Goal: Task Accomplishment & Management: Manage account settings

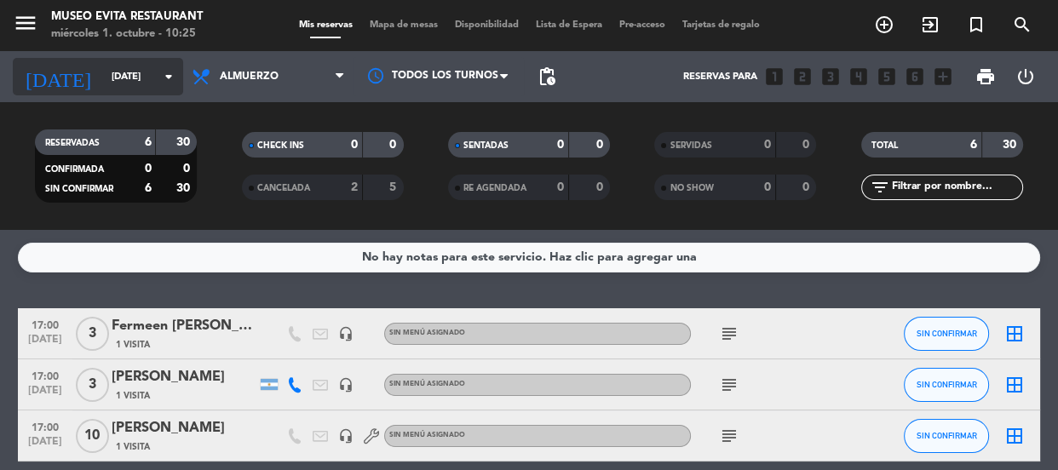
click at [164, 71] on icon "arrow_drop_down" at bounding box center [168, 76] width 20 height 20
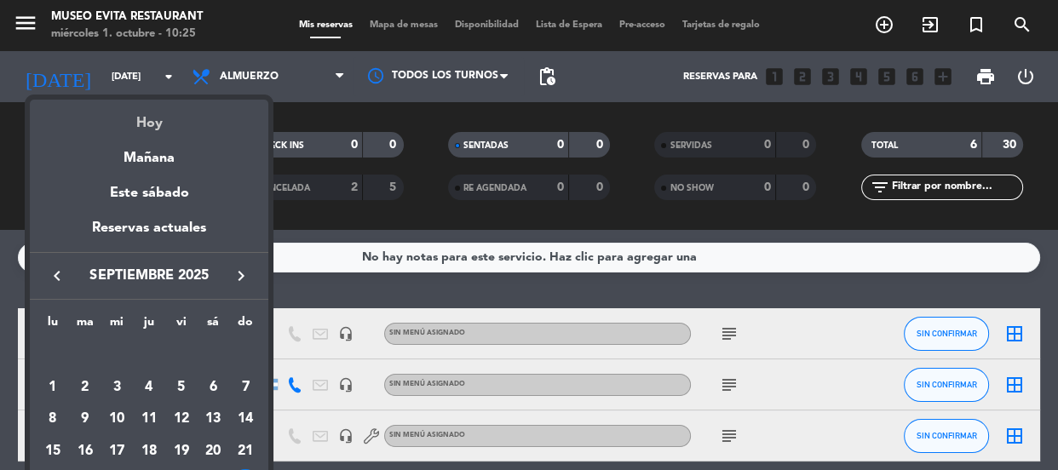
click at [150, 114] on div "Hoy" at bounding box center [149, 117] width 239 height 35
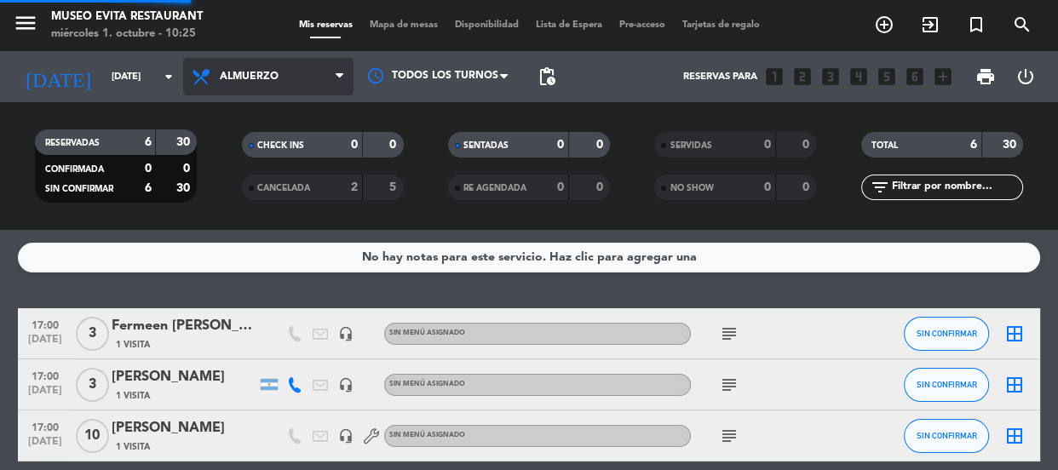
click at [296, 65] on span "Almuerzo" at bounding box center [268, 76] width 170 height 37
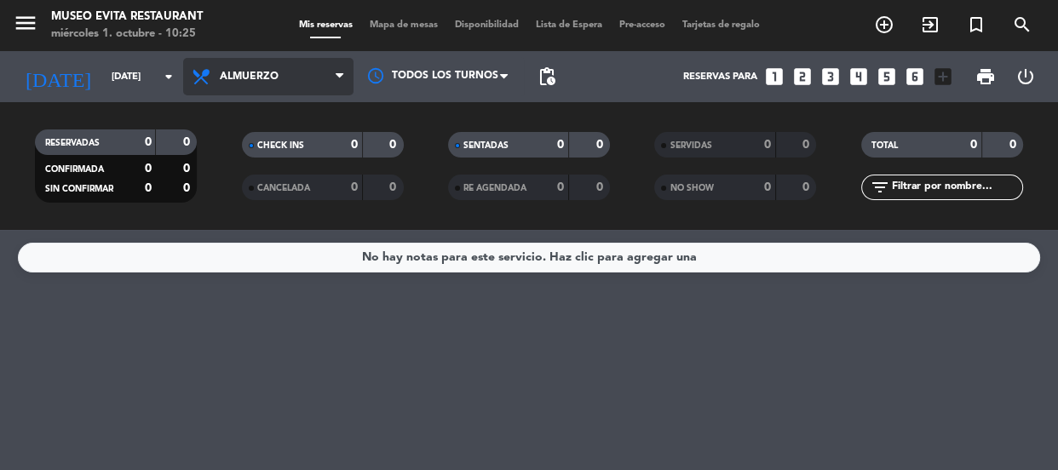
click at [241, 91] on span "Almuerzo" at bounding box center [268, 76] width 170 height 37
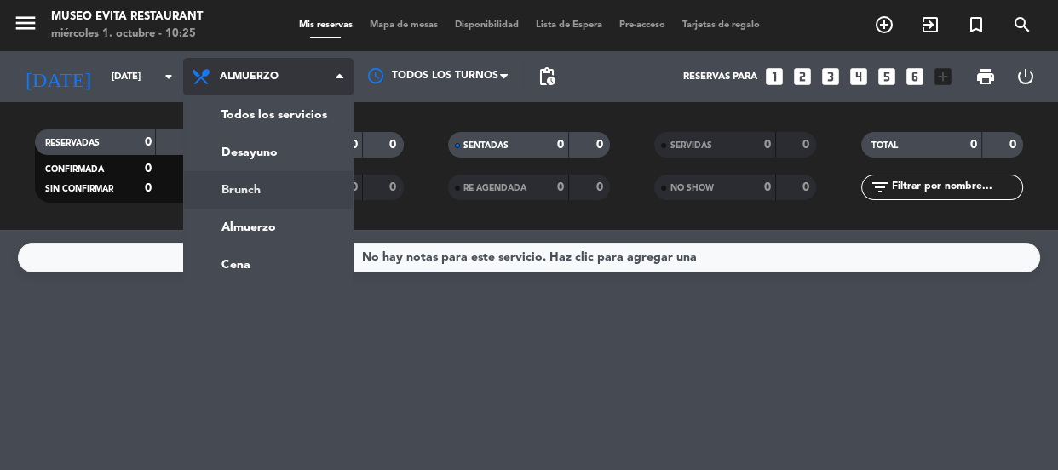
click at [275, 187] on div "menu [GEOGRAPHIC_DATA] [DATE] 1. octubre - 10:25 Mis reservas Mapa de mesas Dis…" at bounding box center [529, 115] width 1058 height 230
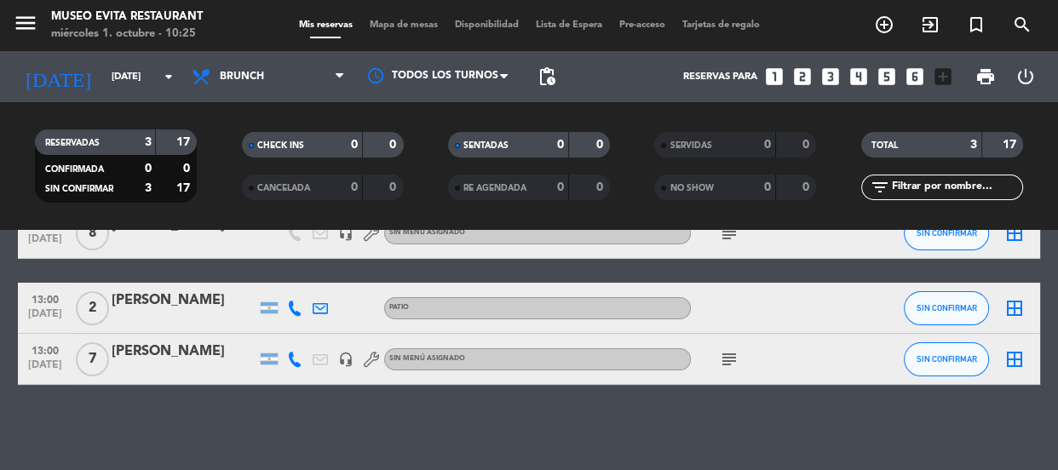
scroll to position [23, 0]
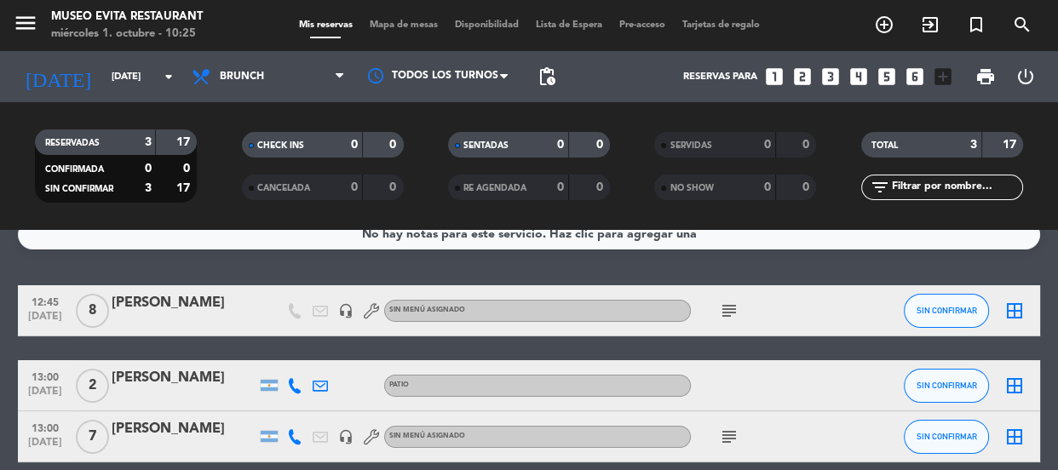
click at [727, 303] on icon "subject" at bounding box center [729, 311] width 20 height 20
click at [736, 440] on icon "subject" at bounding box center [729, 437] width 20 height 20
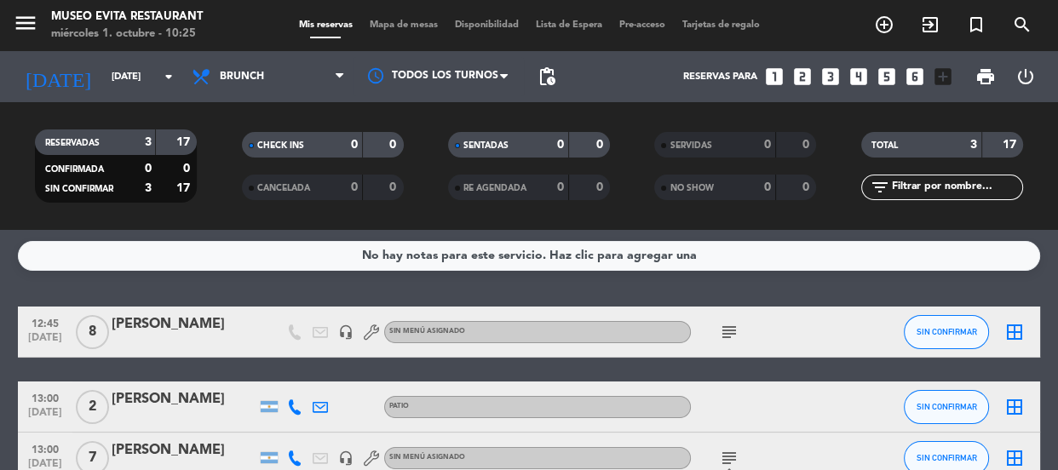
scroll to position [0, 0]
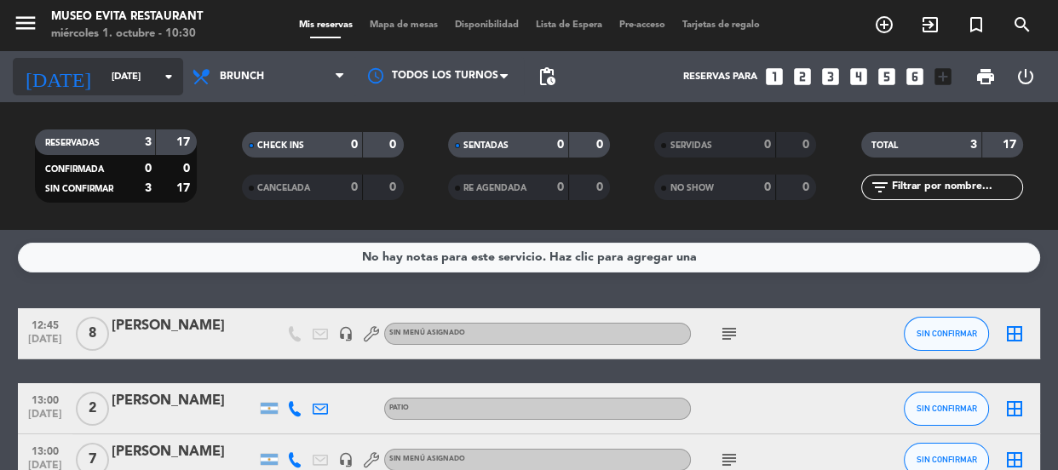
click at [164, 68] on icon "arrow_drop_down" at bounding box center [168, 76] width 20 height 20
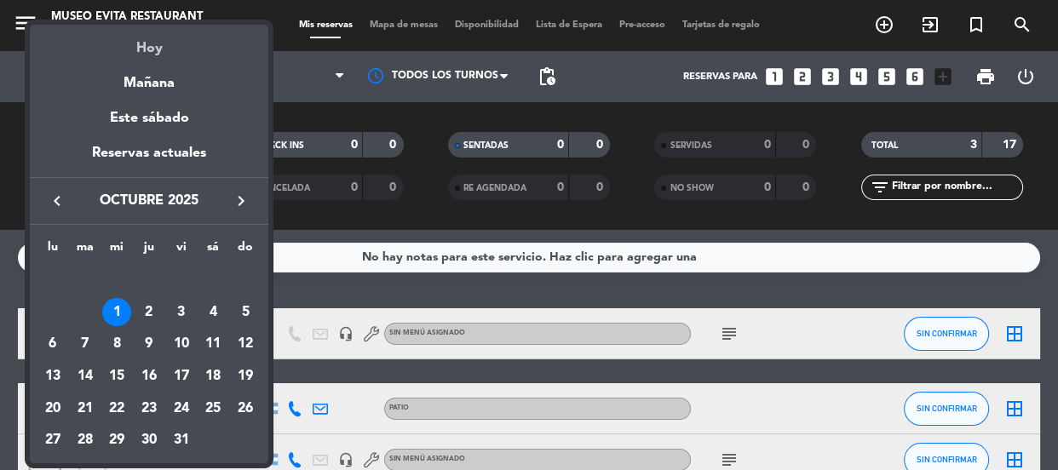
click at [173, 48] on div "Hoy" at bounding box center [149, 42] width 239 height 35
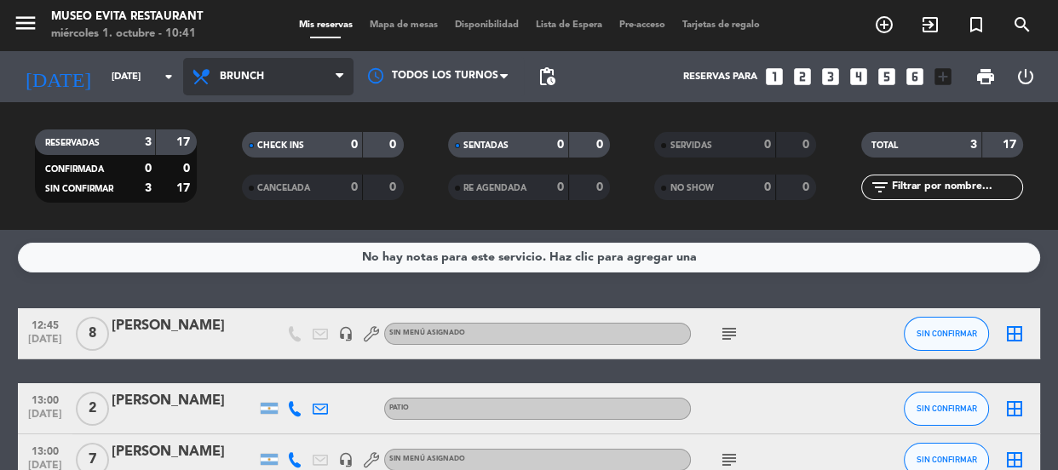
click at [320, 81] on span "Brunch" at bounding box center [268, 76] width 170 height 37
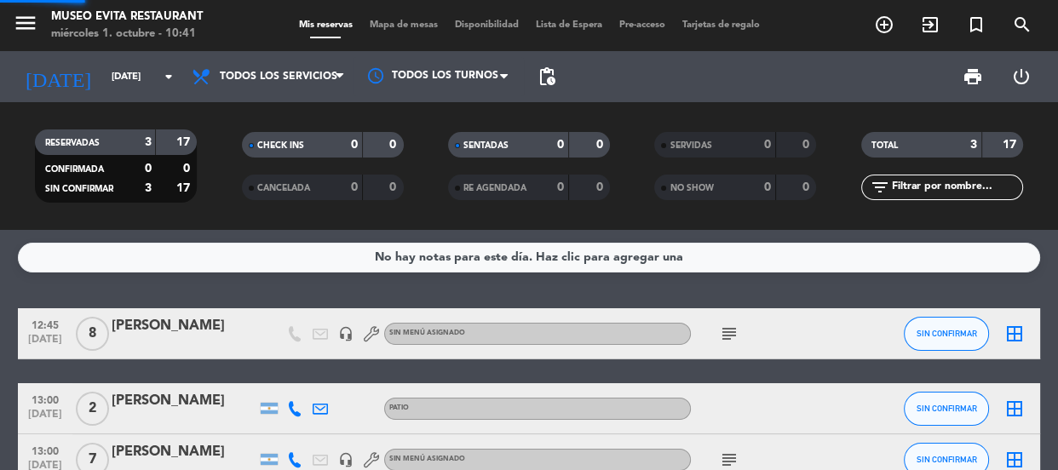
click at [300, 116] on div "menu [GEOGRAPHIC_DATA] [DATE] 1. octubre - 10:41 Mis reservas Mapa de mesas Dis…" at bounding box center [529, 115] width 1058 height 230
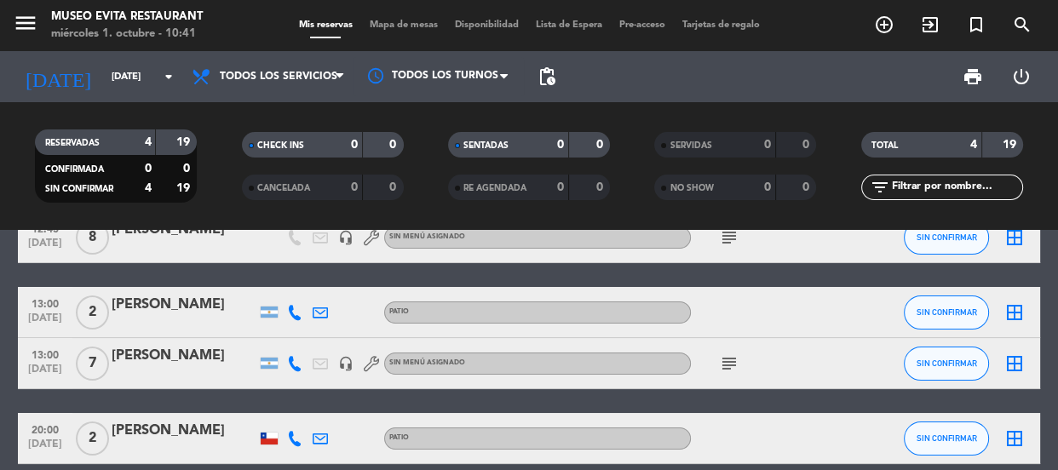
scroll to position [77, 0]
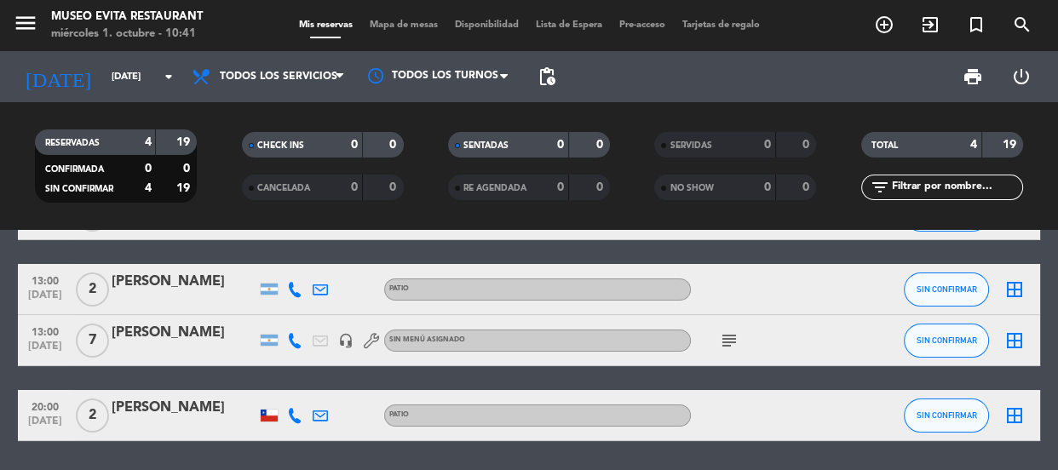
click at [89, 333] on span "7" at bounding box center [92, 341] width 33 height 34
click at [727, 337] on icon "subject" at bounding box center [729, 341] width 20 height 20
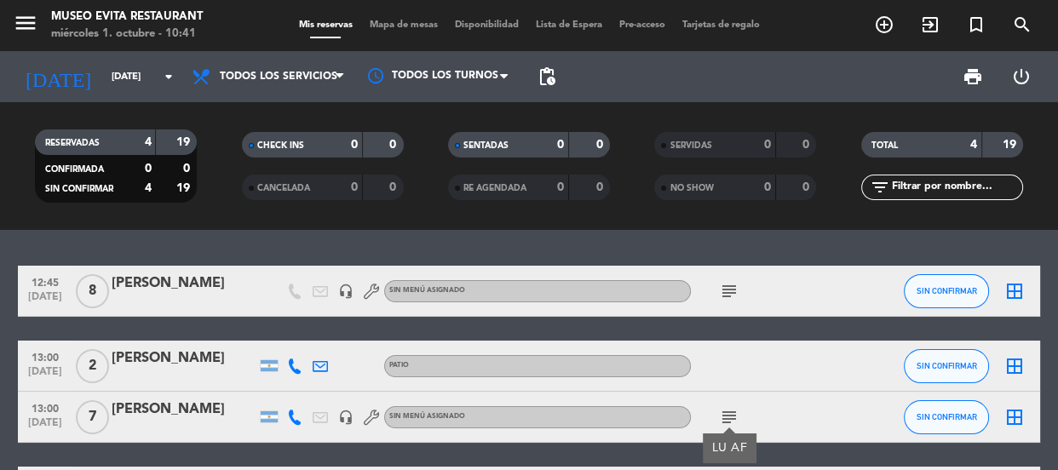
click at [733, 293] on icon "subject" at bounding box center [729, 291] width 20 height 20
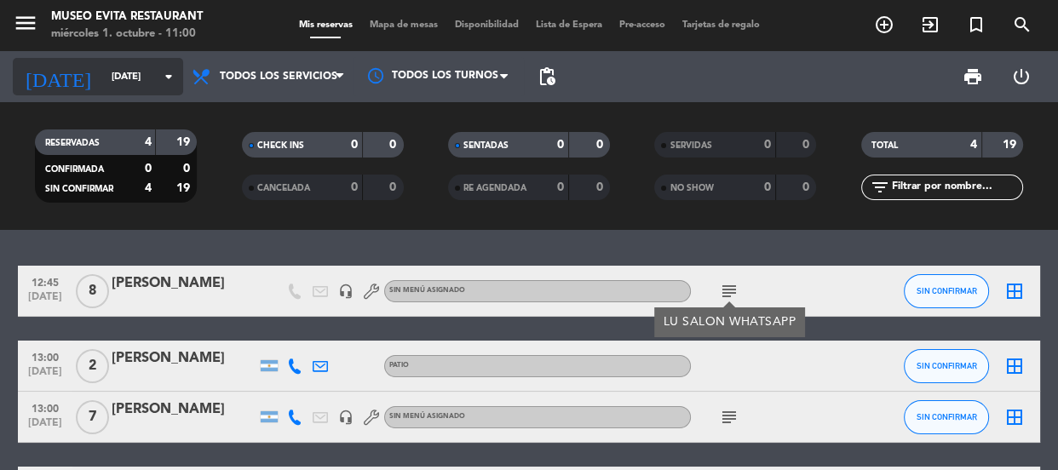
click at [129, 67] on input "[DATE]" at bounding box center [168, 77] width 131 height 28
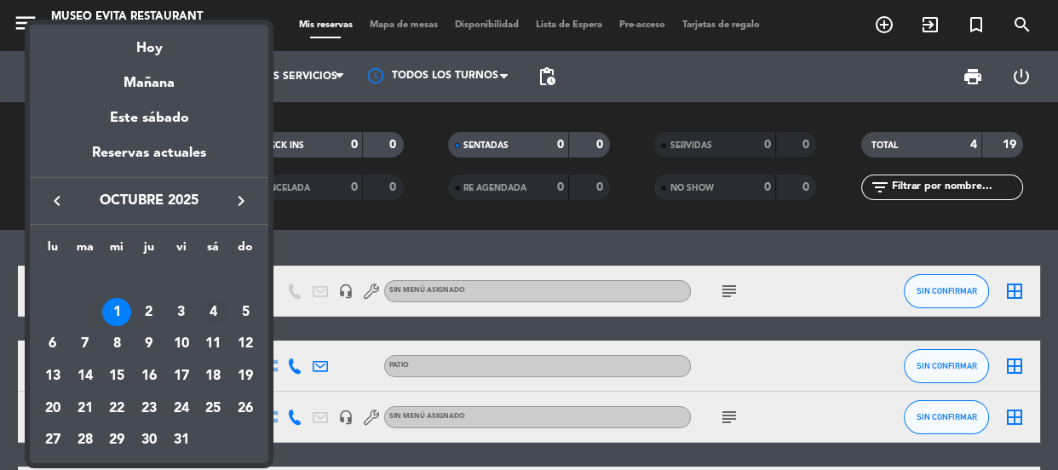
click at [221, 316] on div "4" at bounding box center [212, 312] width 29 height 29
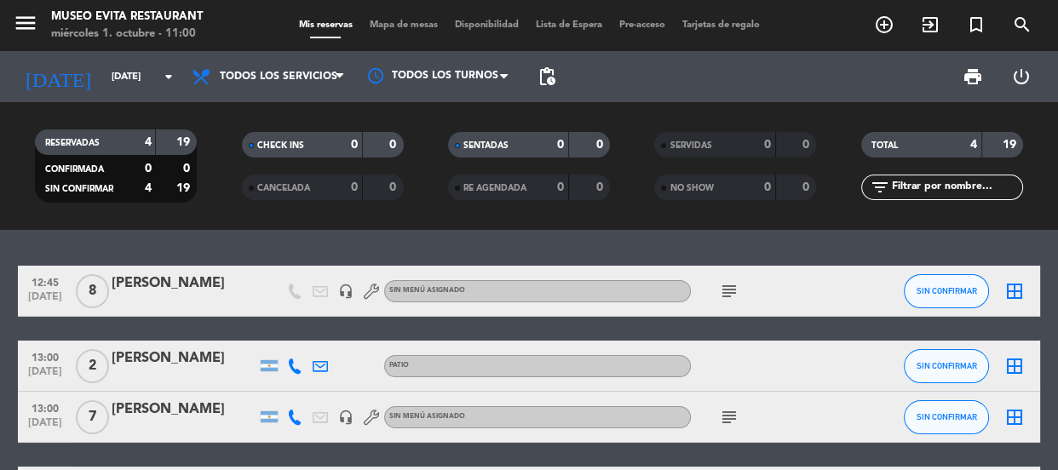
type input "[DATE]"
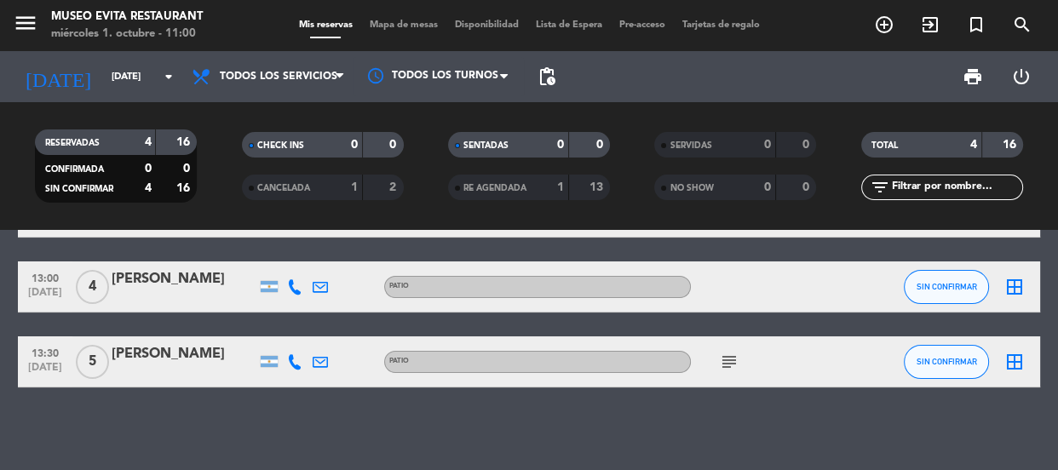
scroll to position [157, 0]
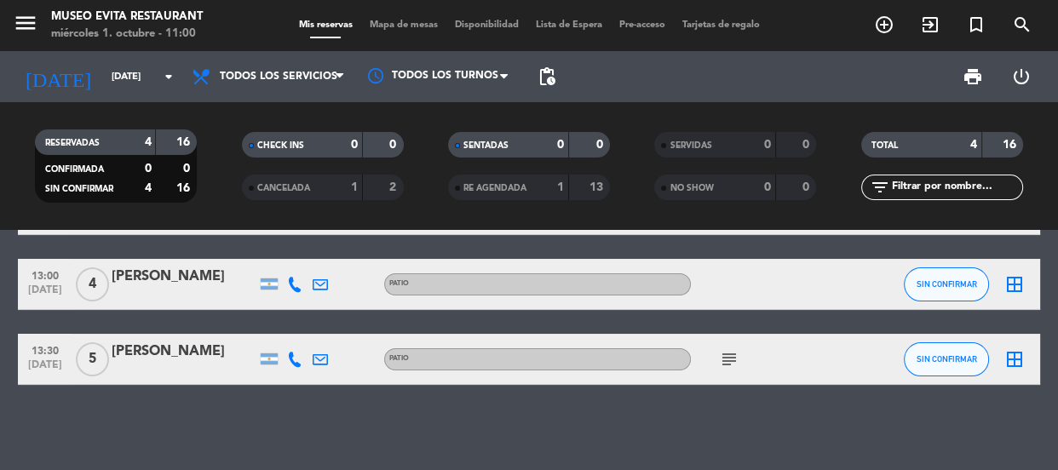
click at [192, 358] on div "[PERSON_NAME]" at bounding box center [184, 352] width 145 height 22
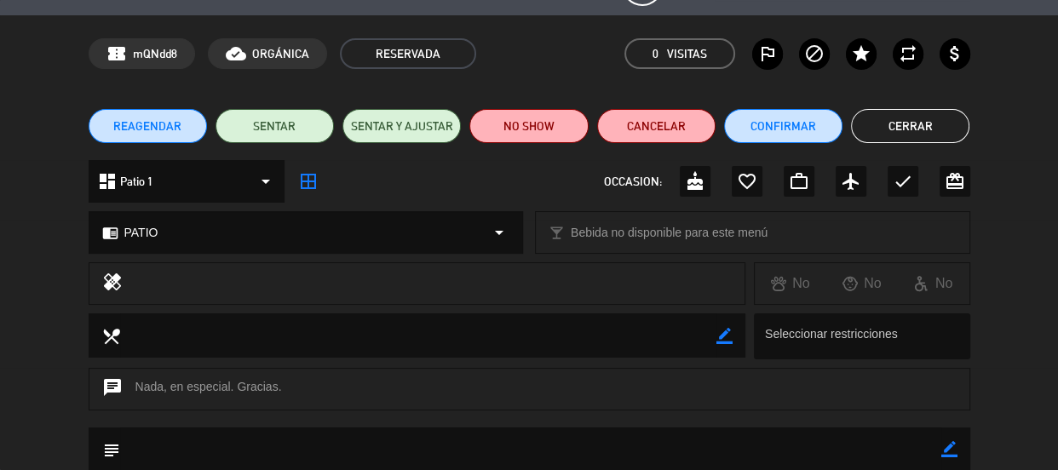
scroll to position [0, 0]
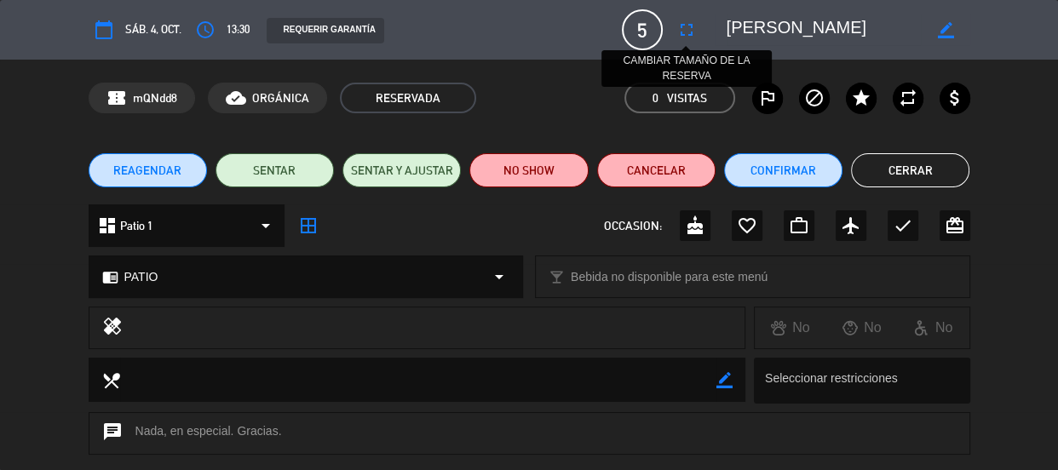
click at [696, 31] on icon "fullscreen" at bounding box center [686, 30] width 20 height 20
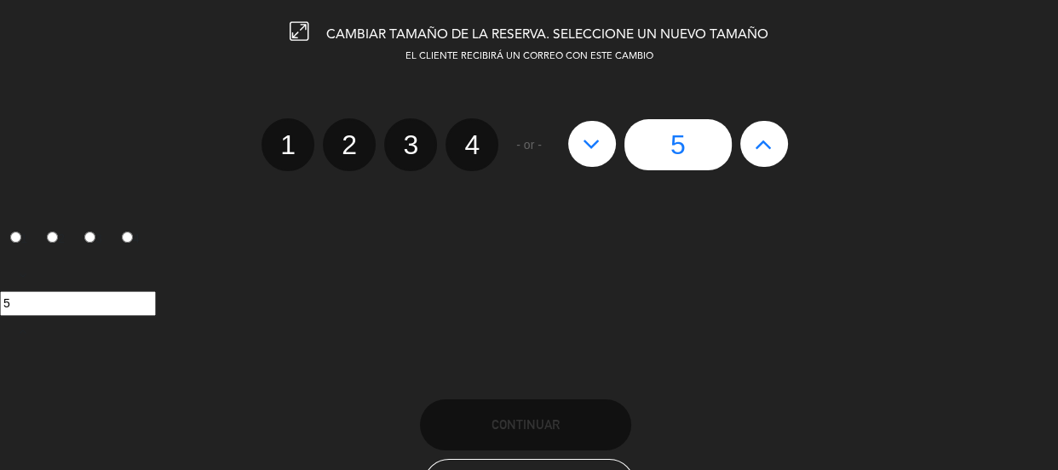
click at [774, 143] on button at bounding box center [764, 144] width 48 height 46
type input "6"
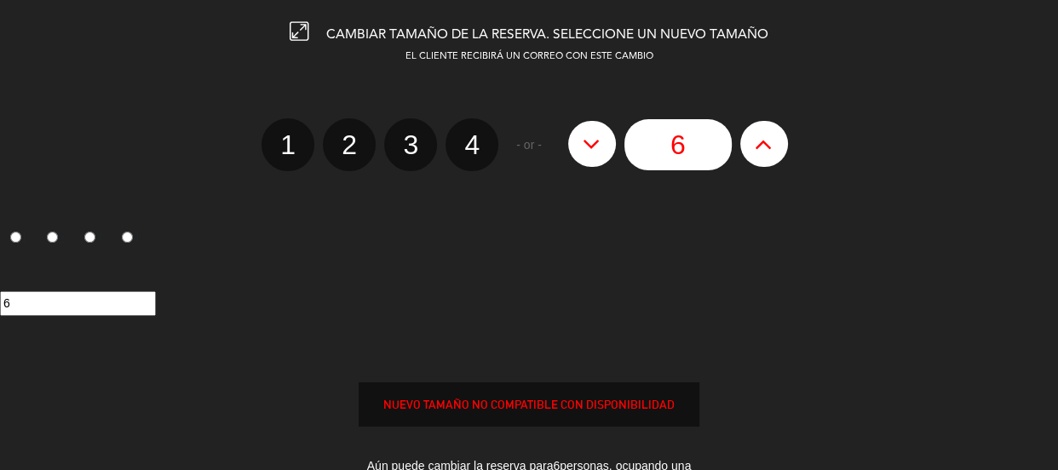
click at [774, 143] on button at bounding box center [764, 144] width 48 height 46
type input "7"
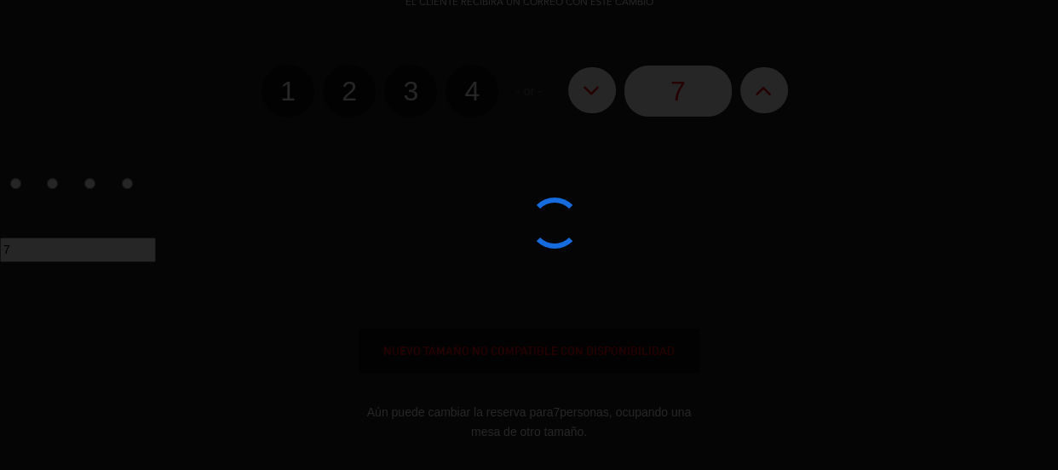
scroll to position [77, 0]
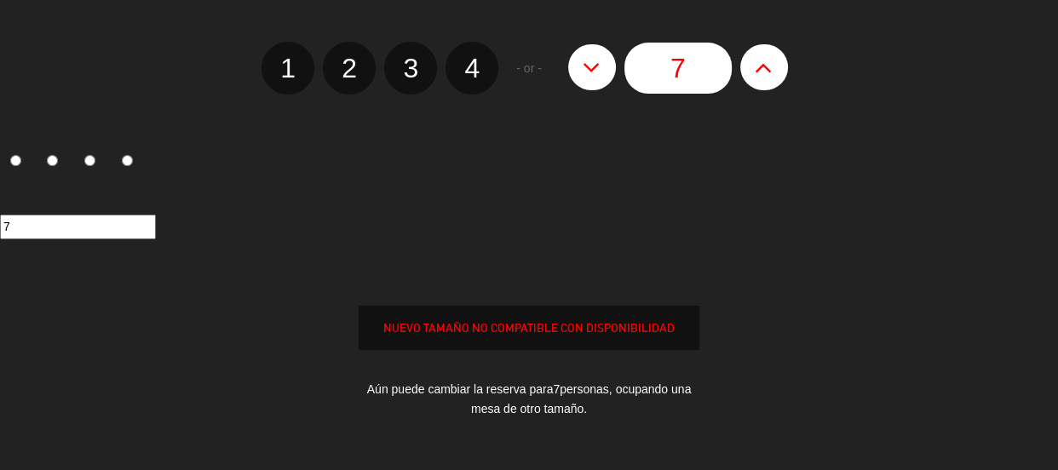
click at [612, 319] on div "NUEVO TAMAÑO NO COMPATIBLE CON DISPONIBILIDAD" at bounding box center [528, 329] width 339 height 20
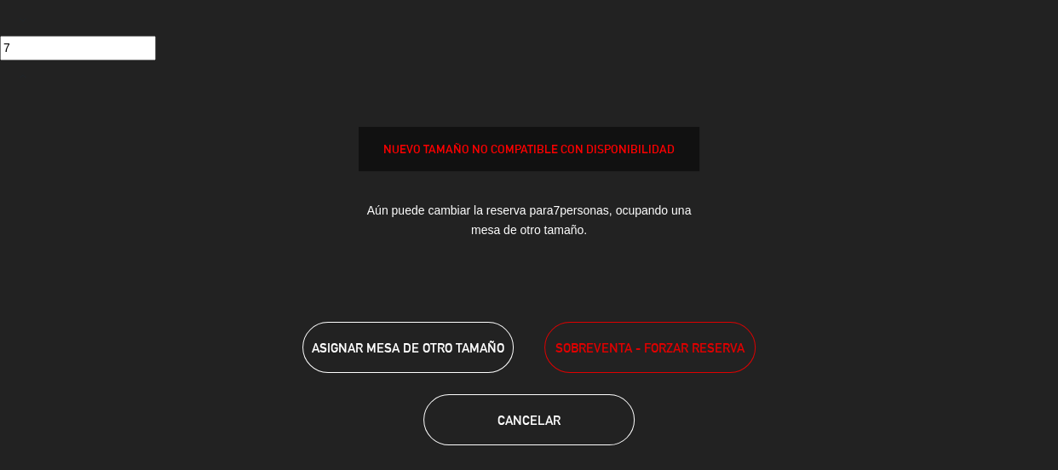
scroll to position [266, 0]
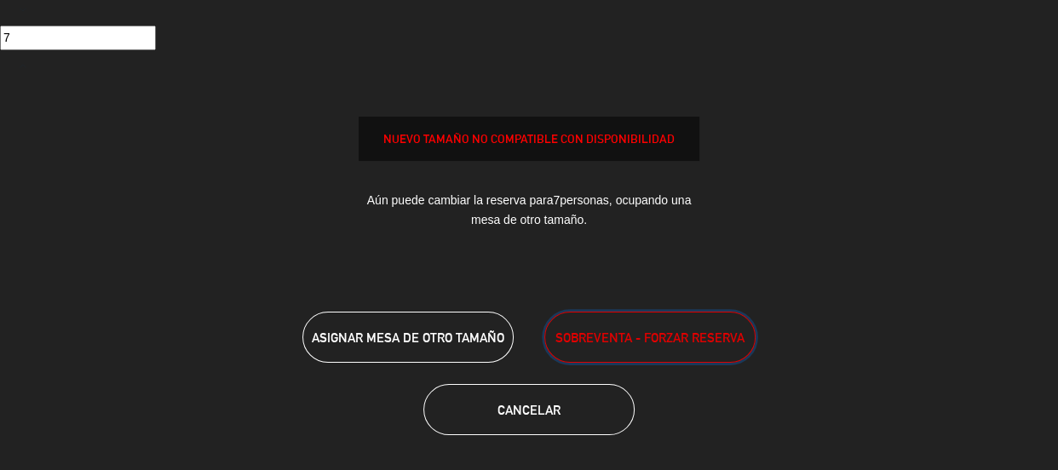
click at [630, 353] on button "SOBREVENTA - FORZAR RESERVA" at bounding box center [649, 337] width 211 height 51
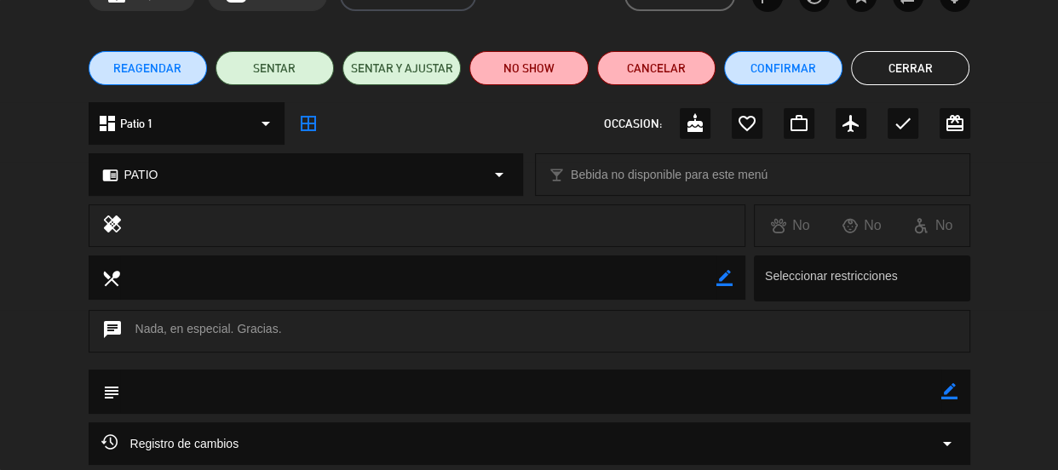
scroll to position [232, 0]
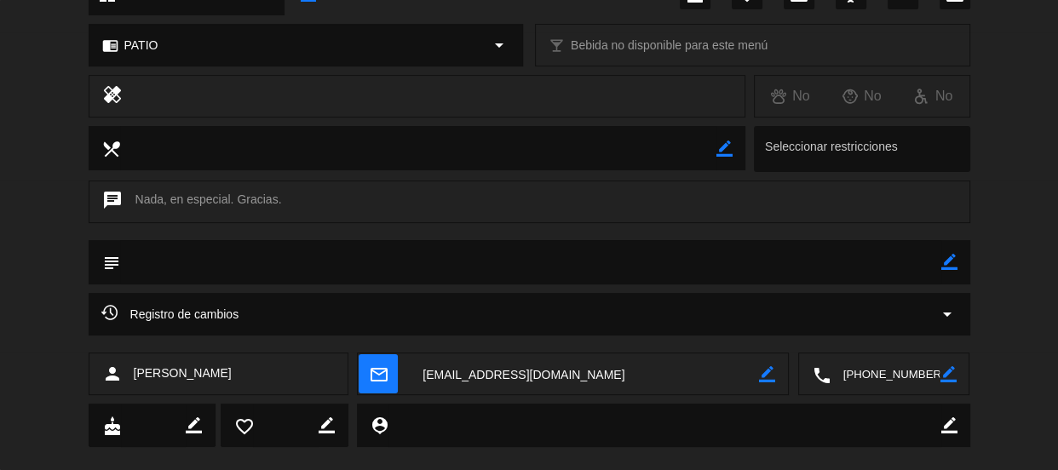
click at [951, 258] on icon "border_color" at bounding box center [949, 262] width 16 height 16
click at [834, 258] on textarea at bounding box center [530, 261] width 821 height 43
type textarea "p"
type textarea "PATIO"
click at [945, 260] on icon at bounding box center [949, 262] width 16 height 16
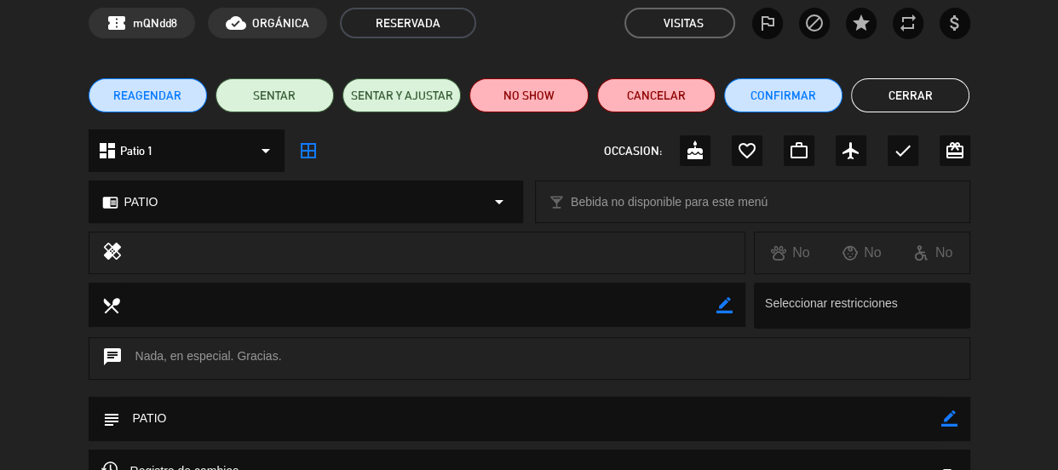
scroll to position [0, 0]
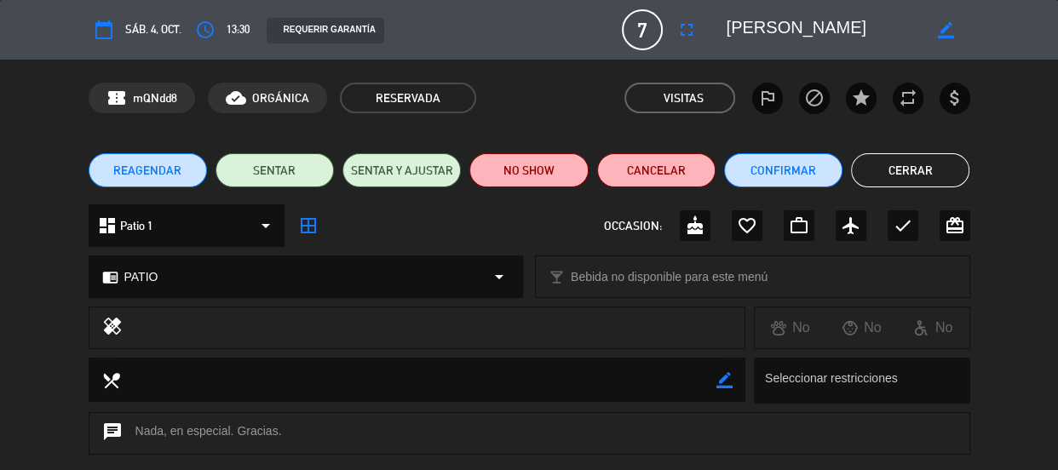
click at [879, 158] on button "Cerrar" at bounding box center [910, 170] width 118 height 34
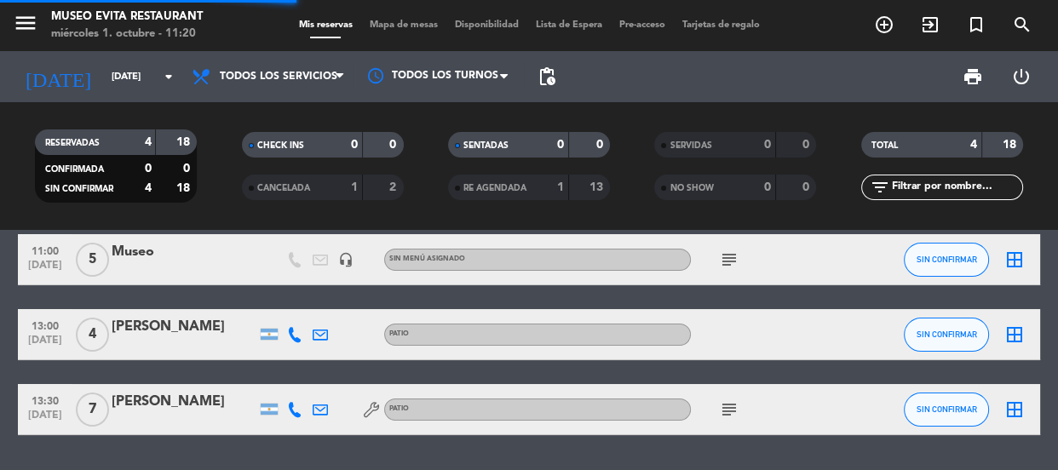
scroll to position [79, 0]
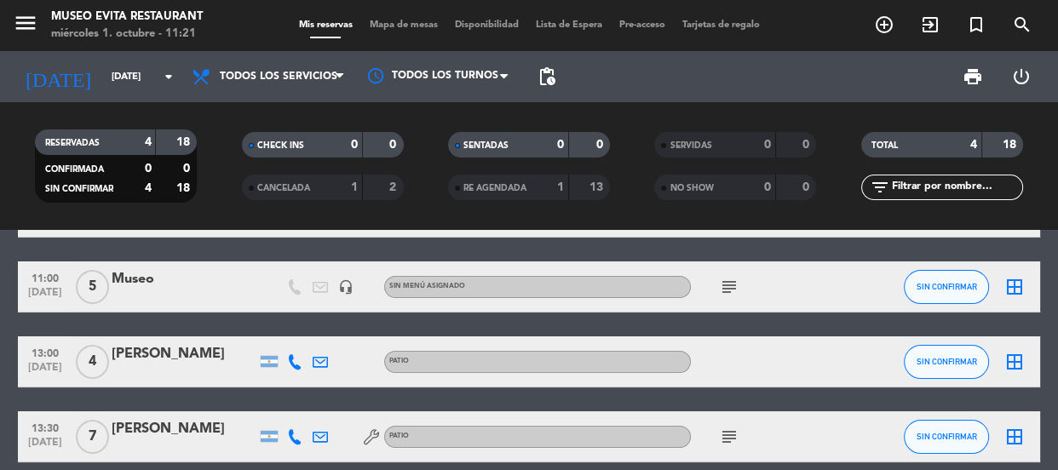
click at [181, 273] on div "Museo" at bounding box center [184, 279] width 145 height 22
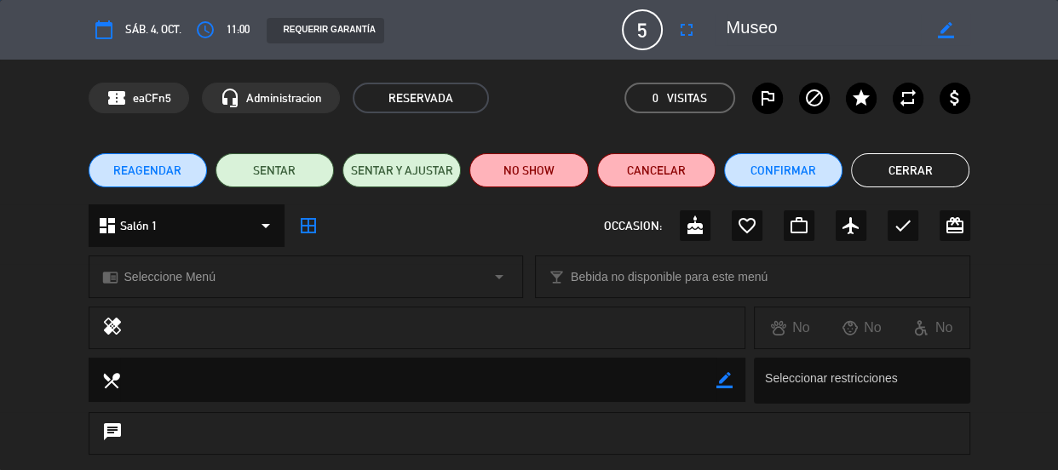
click at [891, 167] on button "Cerrar" at bounding box center [910, 170] width 118 height 34
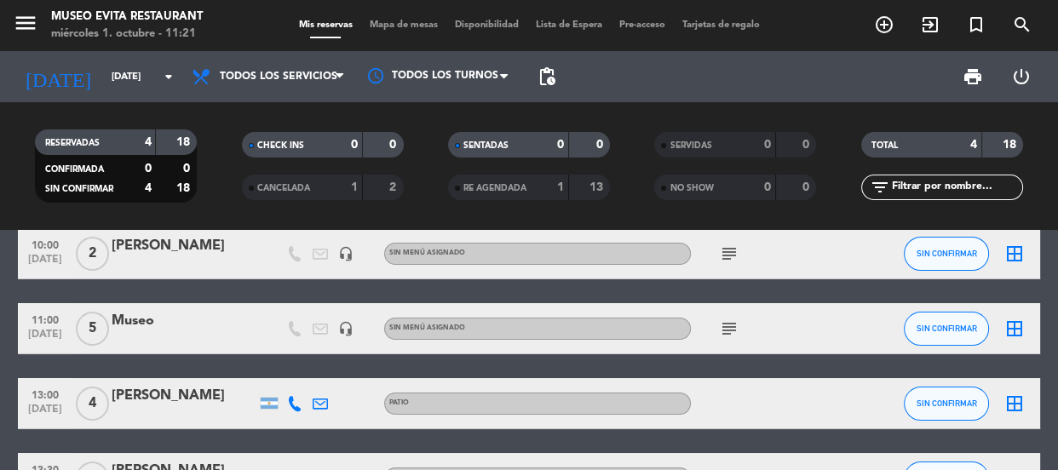
scroll to position [0, 0]
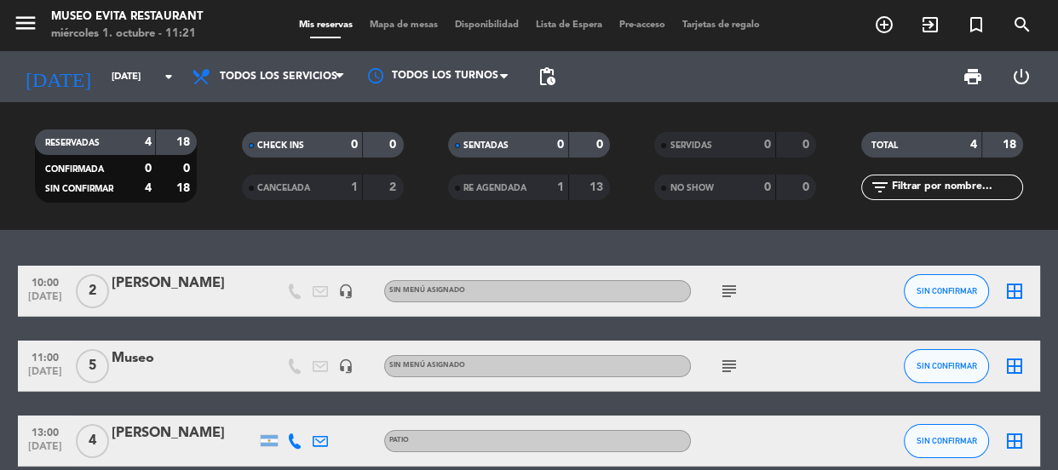
click at [729, 290] on icon "subject" at bounding box center [729, 291] width 20 height 20
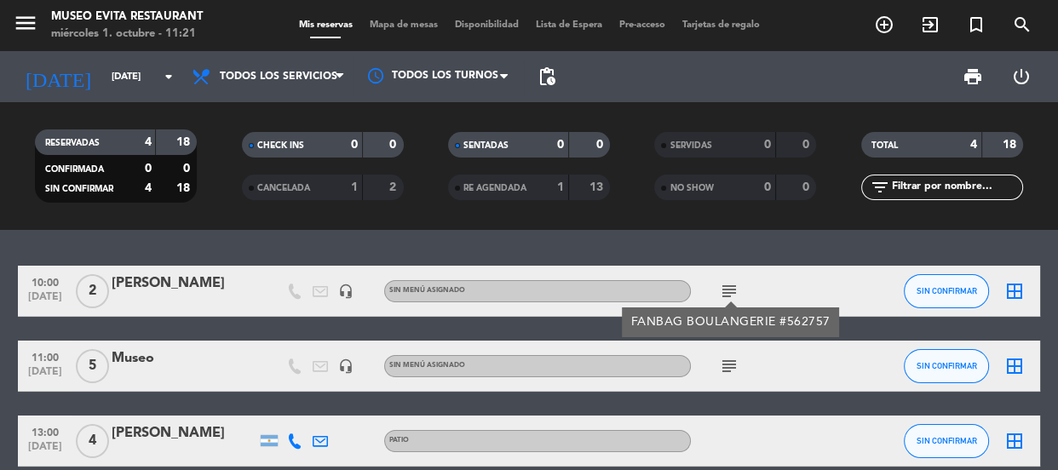
click at [236, 330] on div "10:00 [DATE] 2 [PERSON_NAME] headset_mic Sin menú asignado subject FANBAG BOULA…" at bounding box center [529, 404] width 1022 height 276
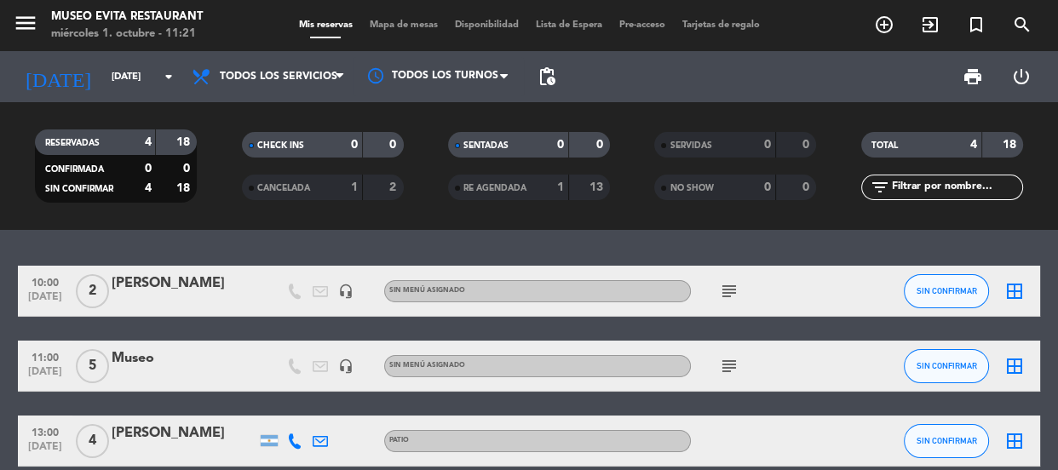
click at [728, 364] on icon "subject" at bounding box center [729, 366] width 20 height 20
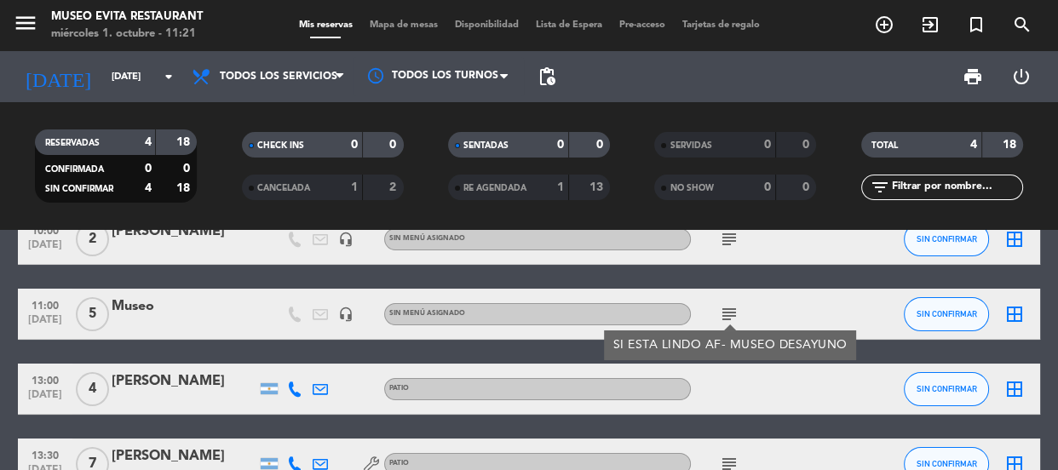
scroll to position [154, 0]
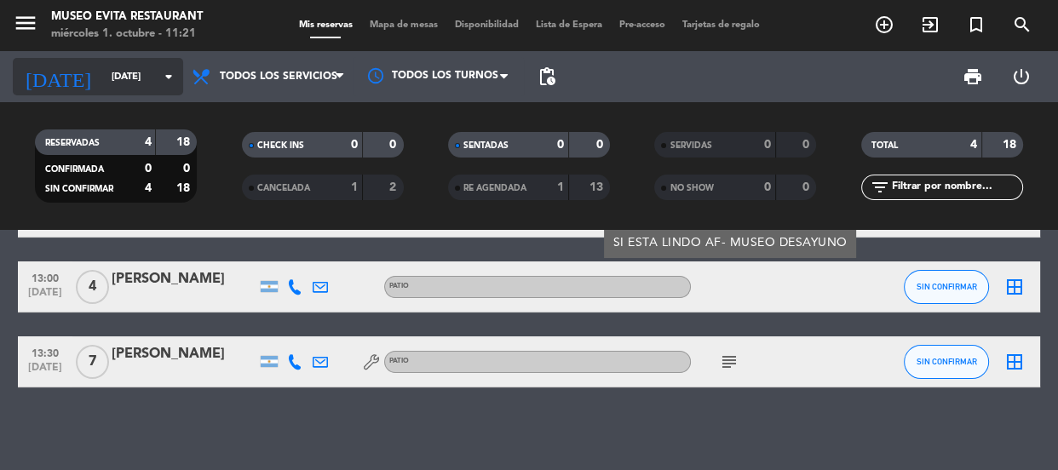
click at [110, 75] on input "[DATE]" at bounding box center [168, 77] width 131 height 28
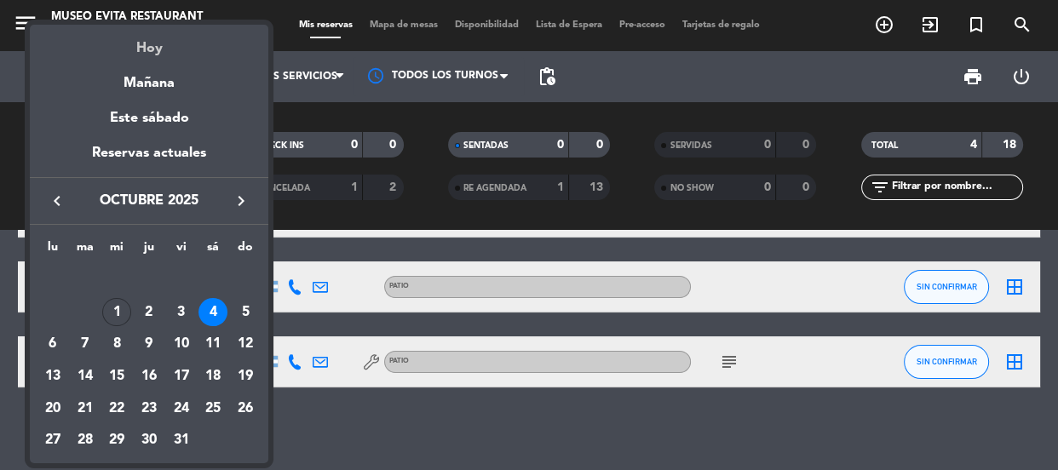
click at [153, 40] on div "Hoy" at bounding box center [149, 42] width 239 height 35
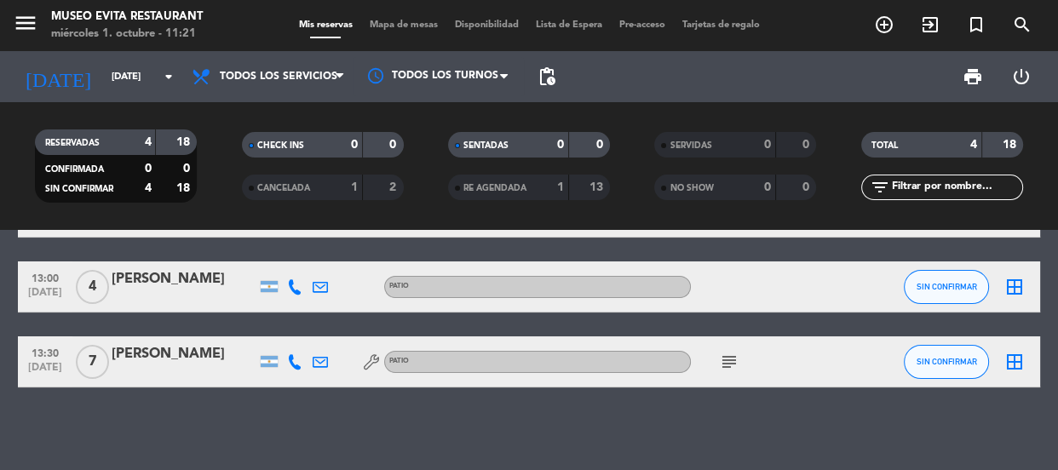
type input "[DATE]"
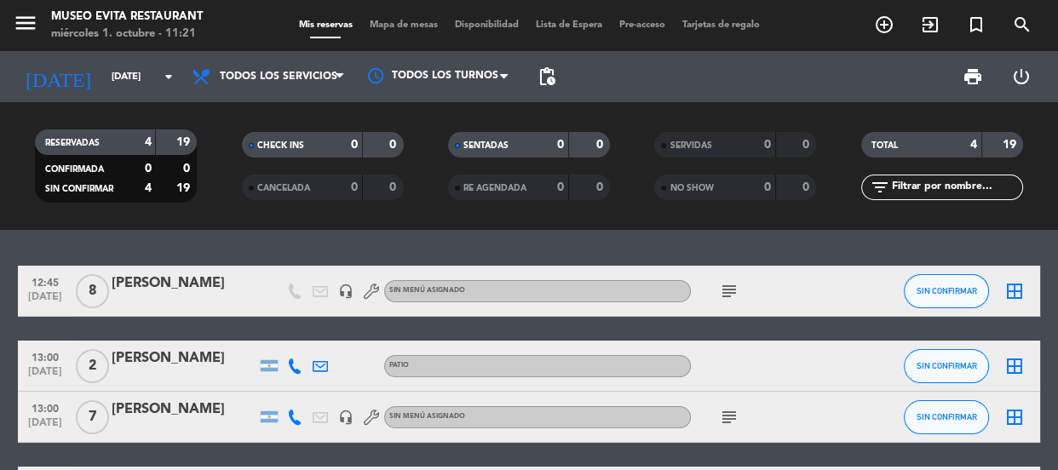
scroll to position [0, 0]
click at [723, 287] on icon "subject" at bounding box center [729, 291] width 20 height 20
click at [609, 324] on div "12:45 [DATE] 8 [PERSON_NAME] headset_mic Sin menú asignado subject LU SALON WHA…" at bounding box center [529, 392] width 1022 height 252
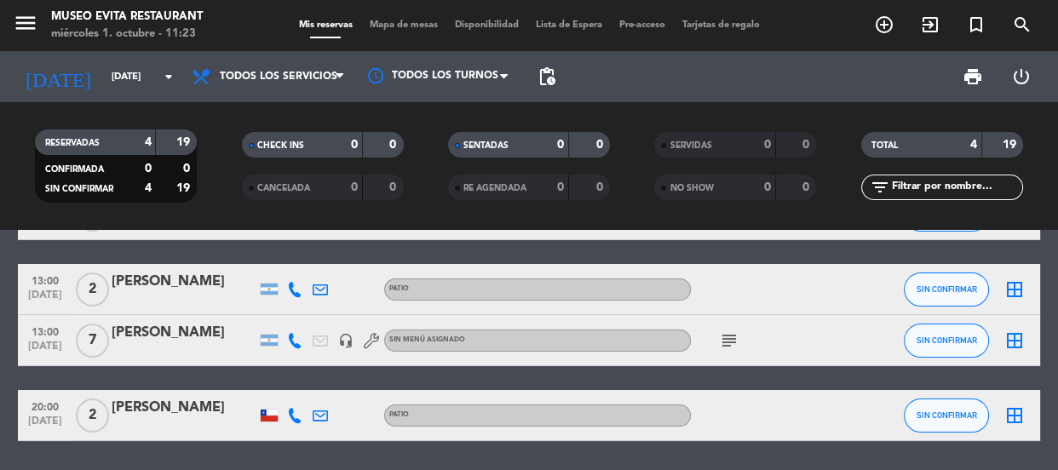
click at [726, 342] on icon "subject" at bounding box center [729, 341] width 20 height 20
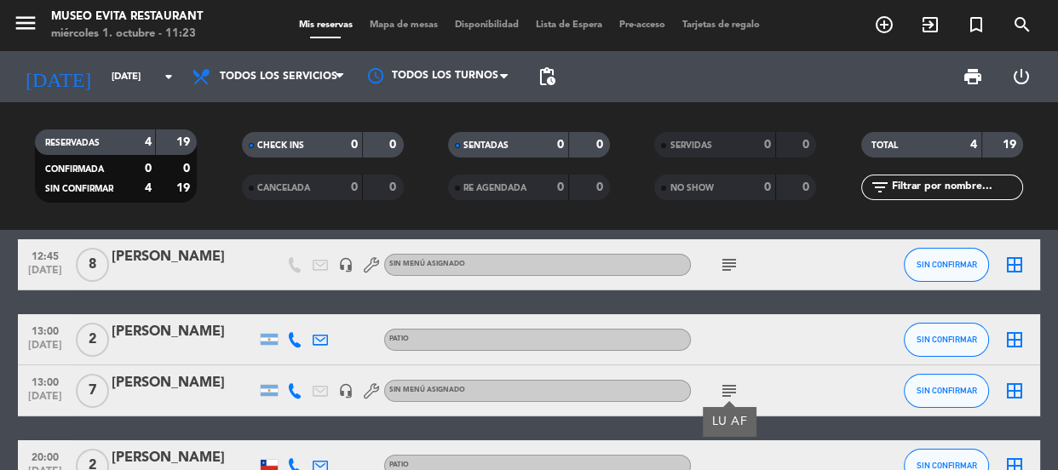
scroll to position [0, 0]
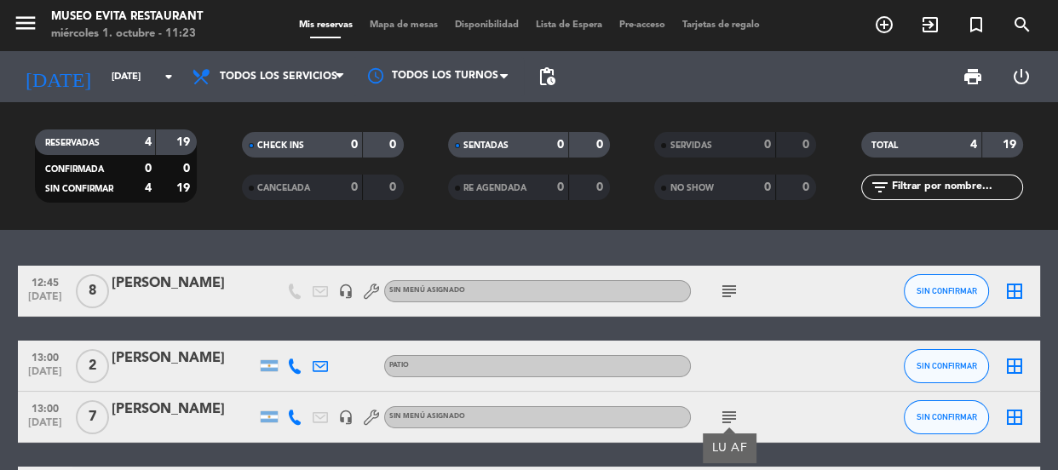
click at [733, 273] on div "subject" at bounding box center [767, 291] width 153 height 50
click at [730, 285] on icon "subject" at bounding box center [729, 291] width 20 height 20
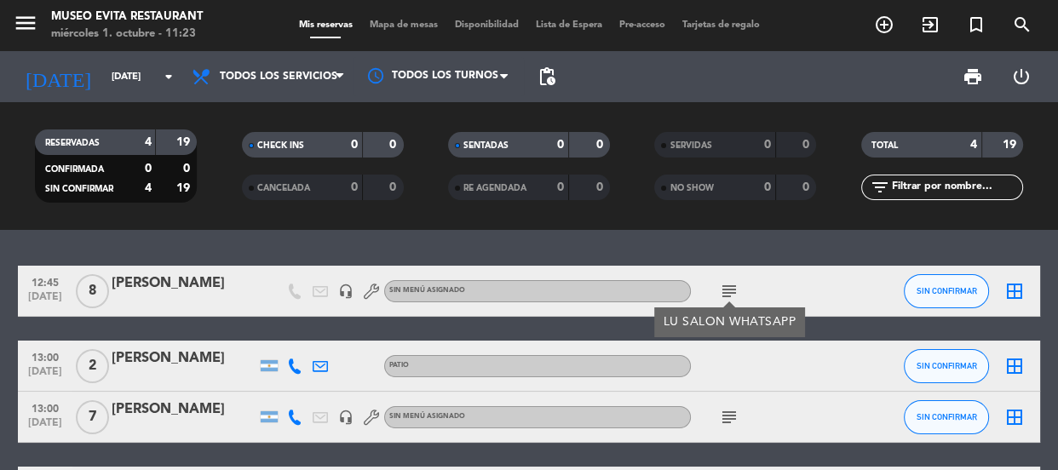
scroll to position [77, 0]
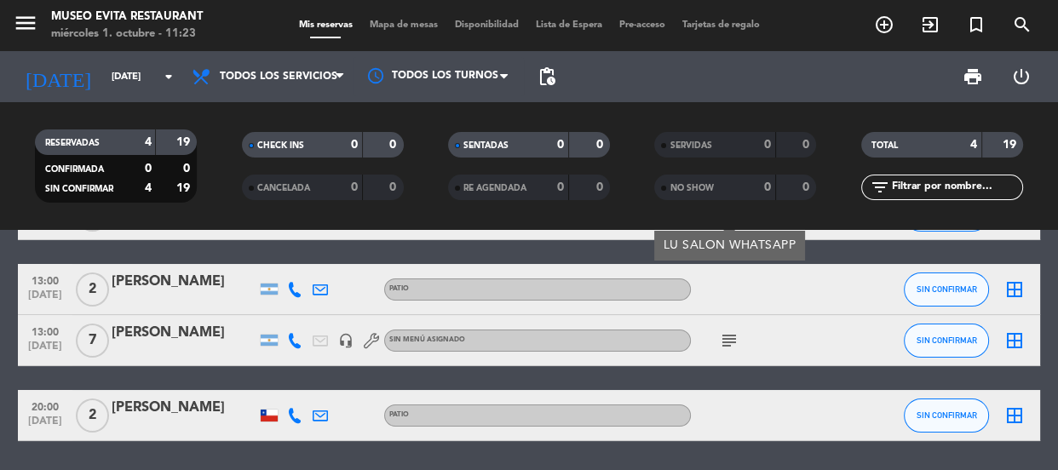
click at [724, 339] on icon "subject" at bounding box center [729, 341] width 20 height 20
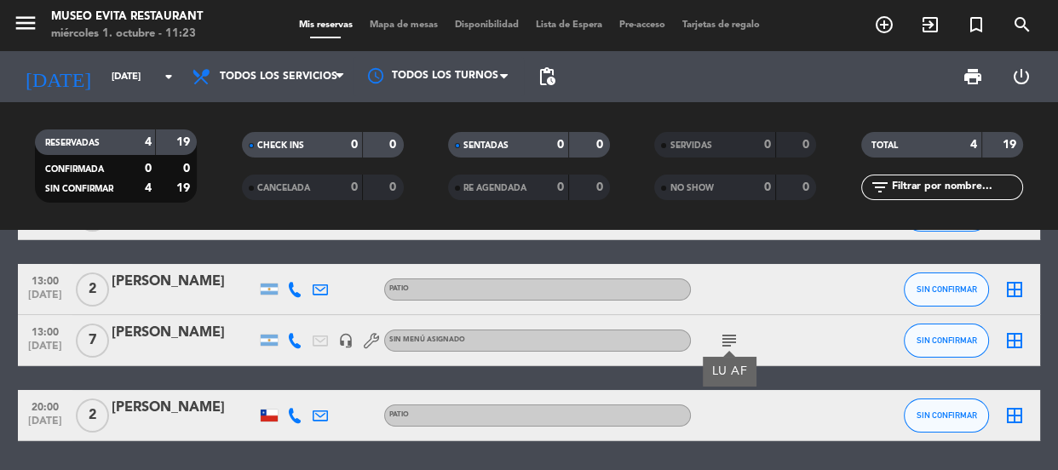
scroll to position [0, 0]
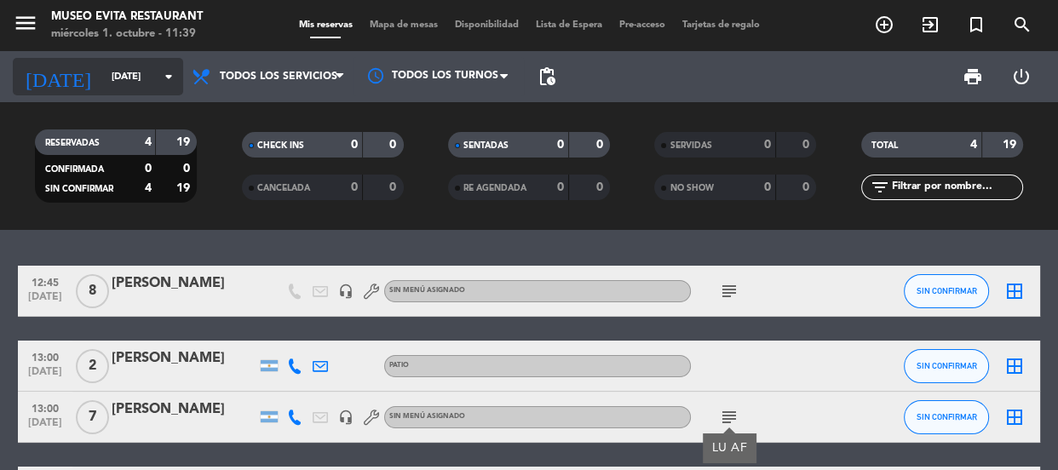
click at [165, 63] on input "[DATE]" at bounding box center [168, 77] width 131 height 28
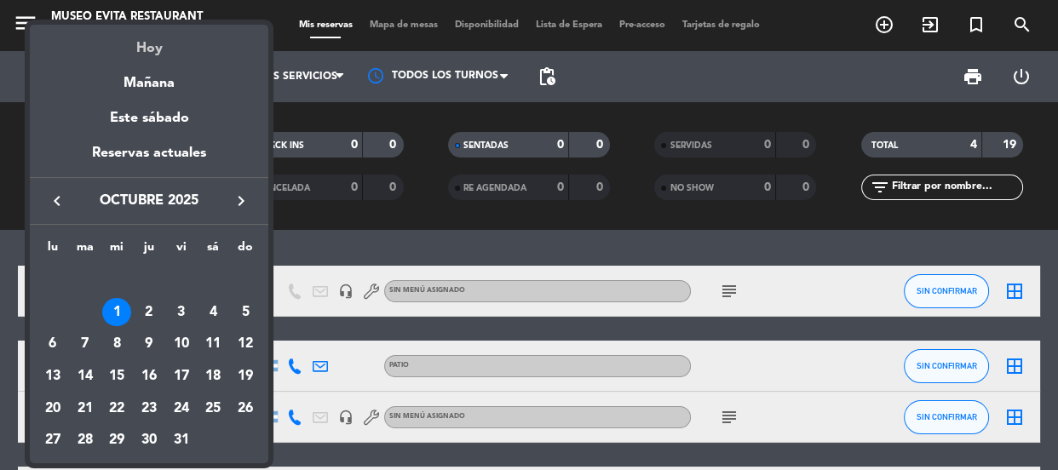
click at [152, 46] on div "Hoy" at bounding box center [149, 42] width 239 height 35
